Goal: Task Accomplishment & Management: Use online tool/utility

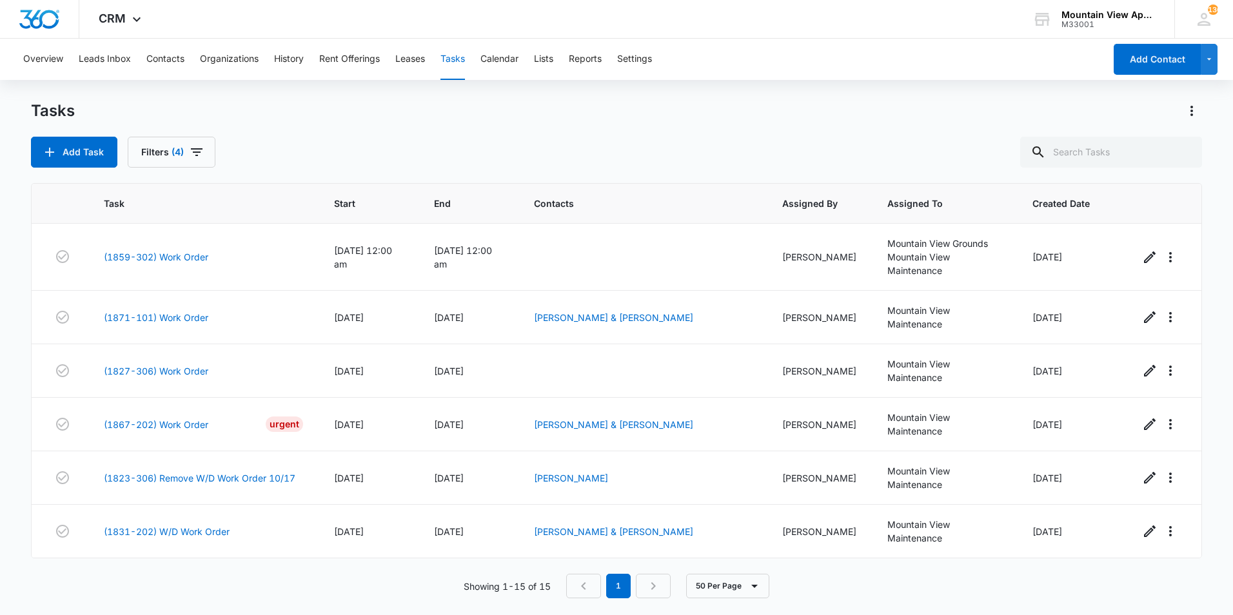
click at [516, 145] on div "Add Task Filters (4)" at bounding box center [616, 152] width 1171 height 31
click at [278, 577] on div "Showing 1-15 of 15 1 50 Per Page" at bounding box center [616, 586] width 1171 height 25
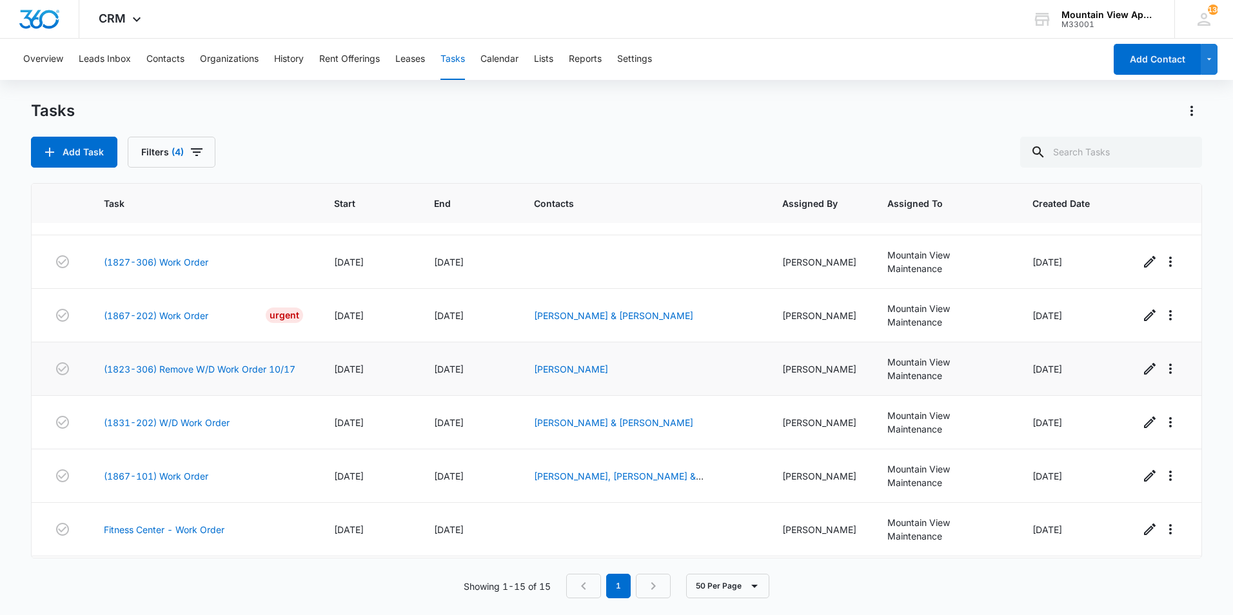
scroll to position [129, 0]
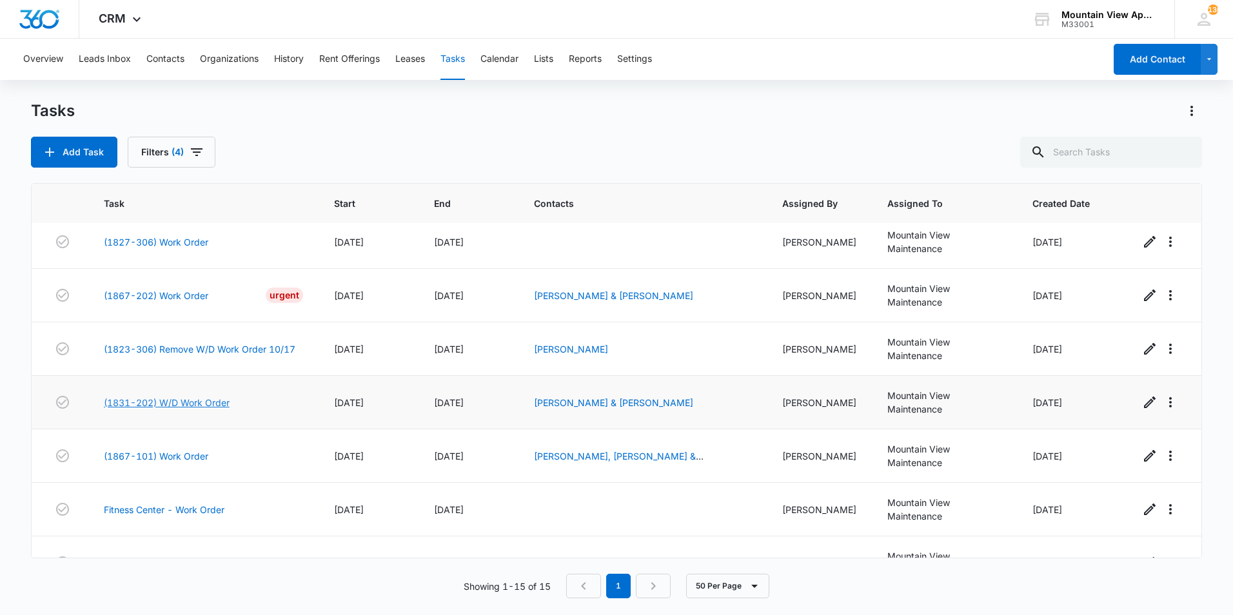
click at [219, 400] on link "(1831-202) W/D Work Order" at bounding box center [167, 403] width 126 height 14
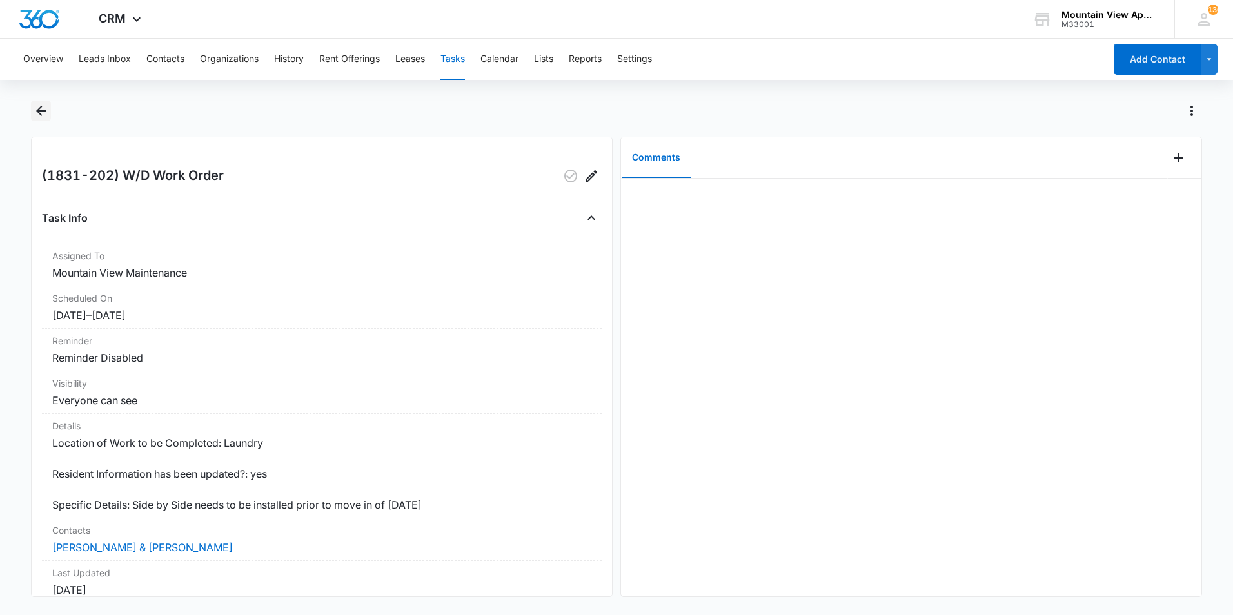
click at [46, 114] on icon "Back" at bounding box center [41, 110] width 15 height 15
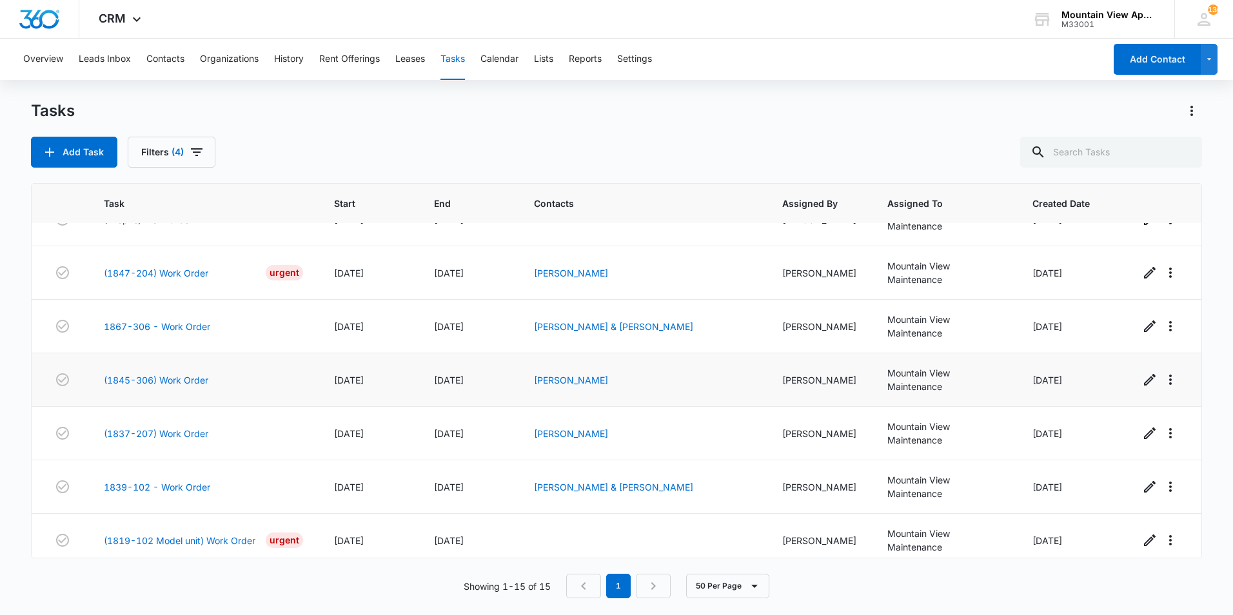
scroll to position [482, 0]
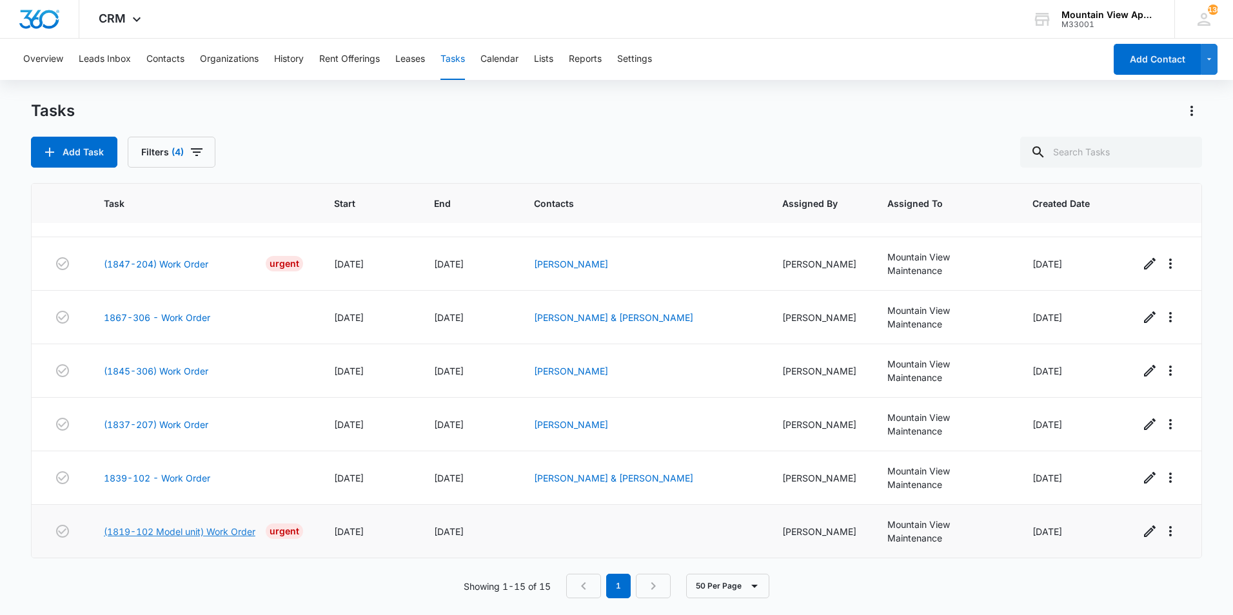
click at [198, 533] on link "(1819-102 Model unit) Work Order" at bounding box center [180, 532] width 152 height 14
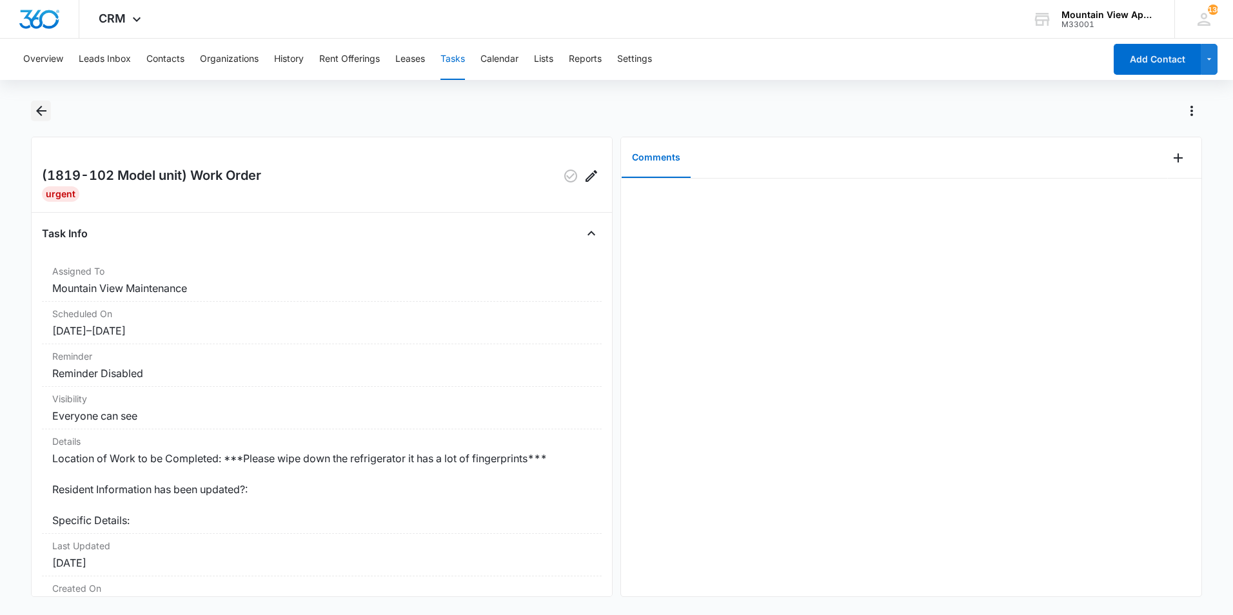
click at [38, 112] on icon "Back" at bounding box center [41, 111] width 10 height 10
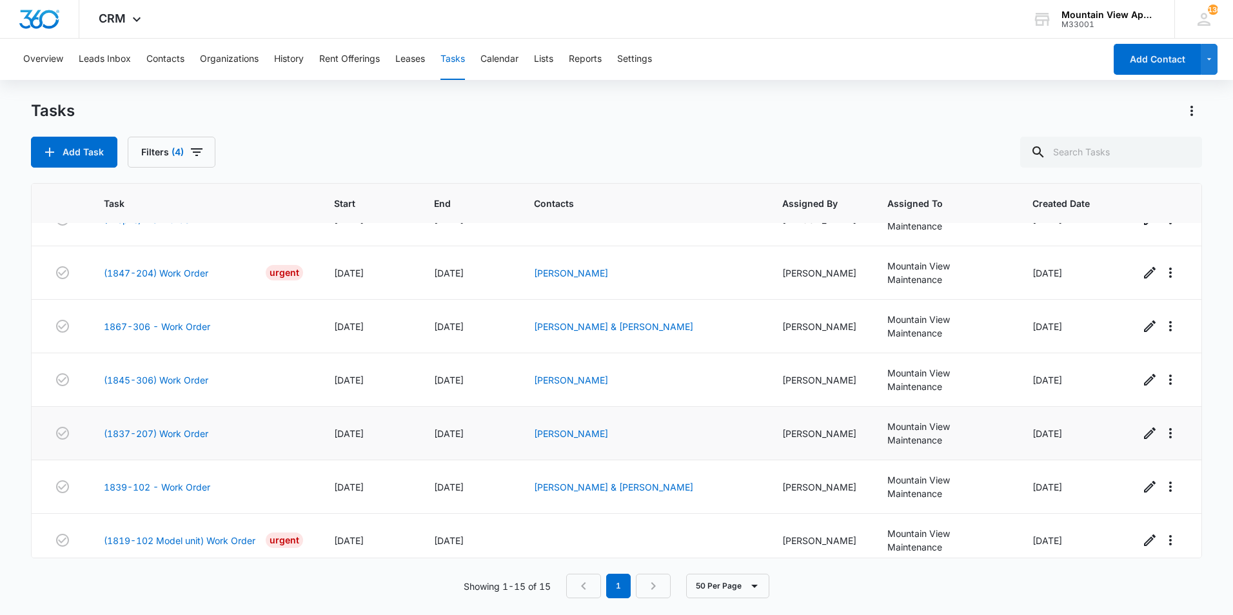
scroll to position [482, 0]
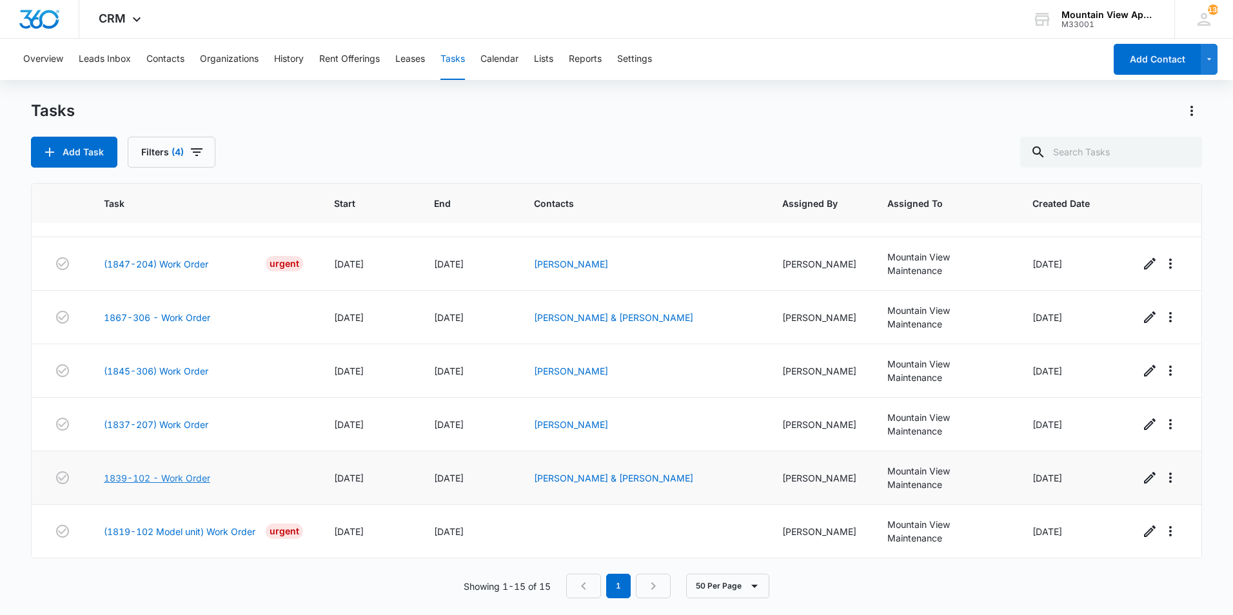
click at [156, 477] on link "1839-102 - Work Order" at bounding box center [157, 478] width 106 height 14
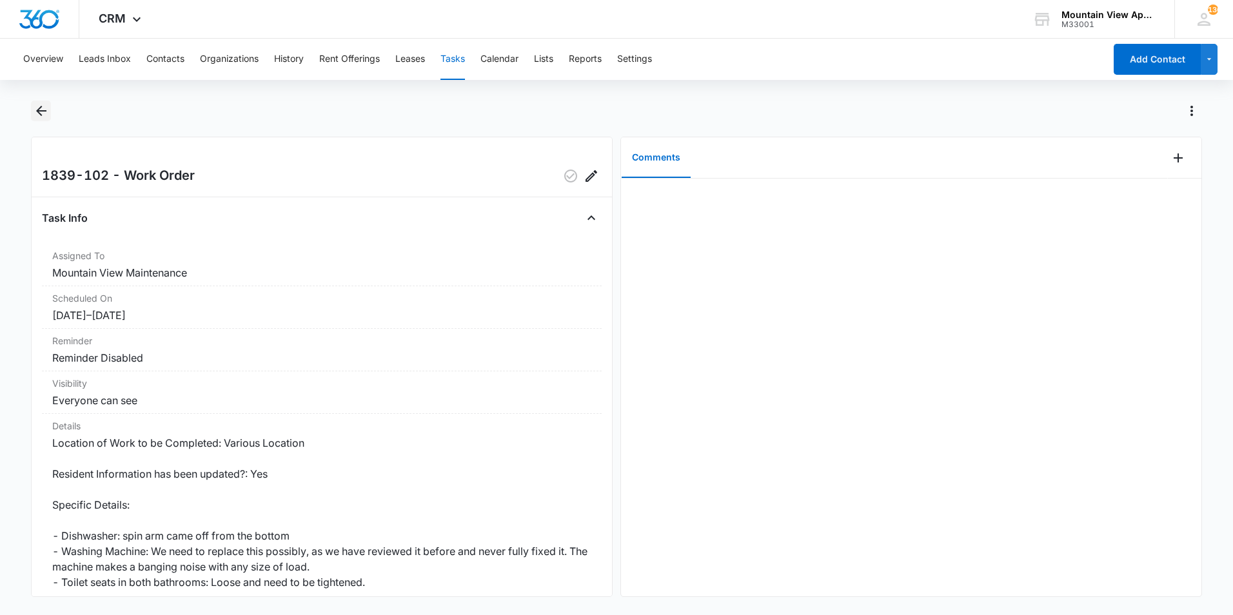
click at [37, 110] on icon "Back" at bounding box center [41, 111] width 10 height 10
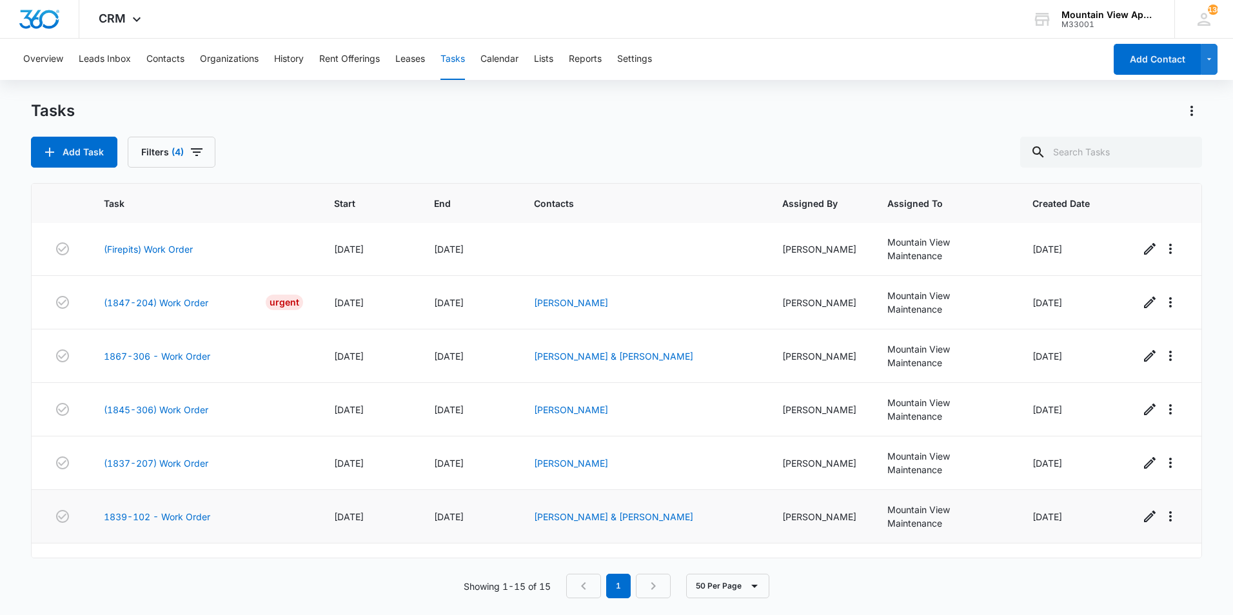
scroll to position [482, 0]
